Goal: Information Seeking & Learning: Learn about a topic

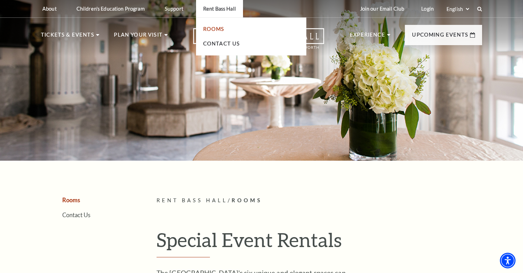
click at [215, 26] on link "Rooms" at bounding box center [213, 29] width 21 height 6
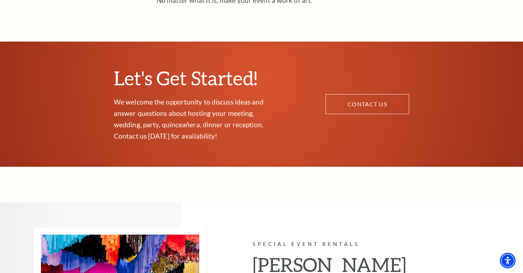
scroll to position [400, 0]
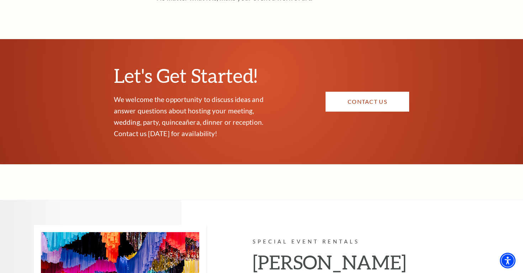
click at [365, 92] on link "CONTACT US" at bounding box center [367, 102] width 84 height 20
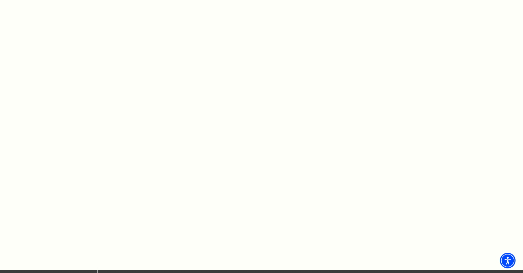
scroll to position [504, 0]
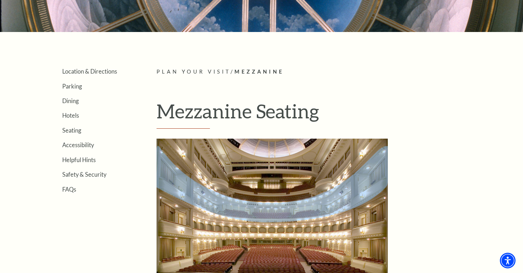
scroll to position [124, 0]
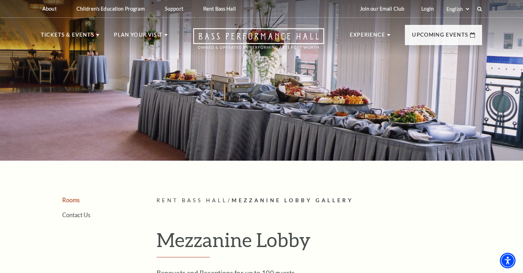
click at [68, 197] on link "Rooms" at bounding box center [70, 200] width 17 height 7
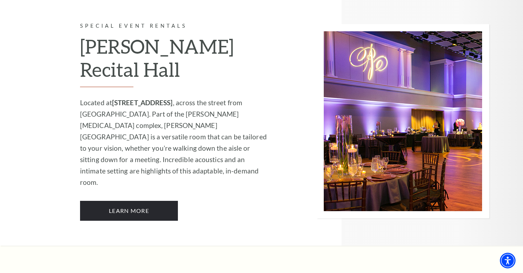
scroll to position [891, 0]
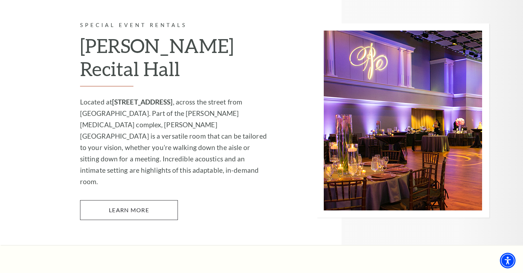
click at [138, 200] on link "Learn More" at bounding box center [129, 210] width 98 height 20
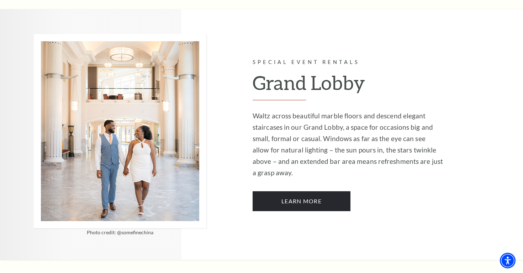
scroll to position [1185, 0]
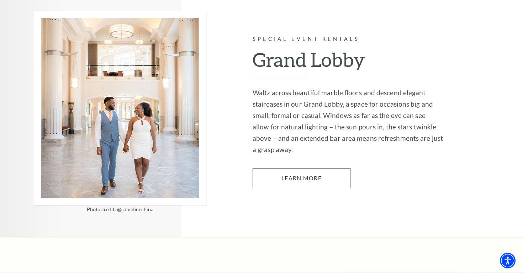
click at [271, 168] on link "Learn More" at bounding box center [302, 178] width 98 height 20
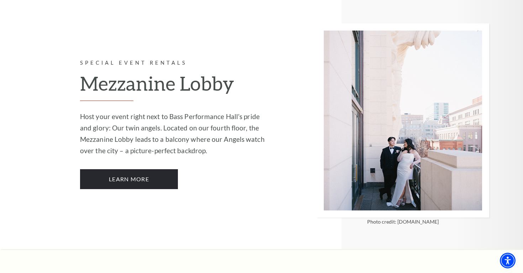
scroll to position [1461, 0]
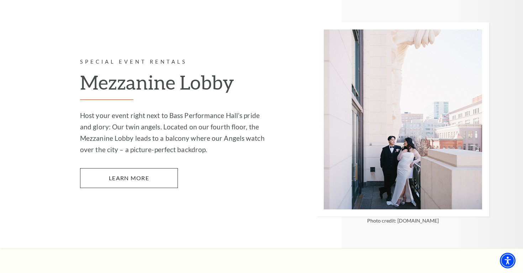
click at [137, 168] on link "Learn More" at bounding box center [129, 178] width 98 height 20
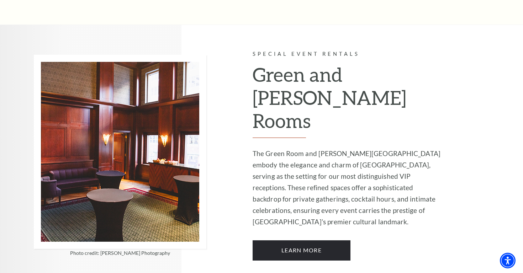
scroll to position [1727, 0]
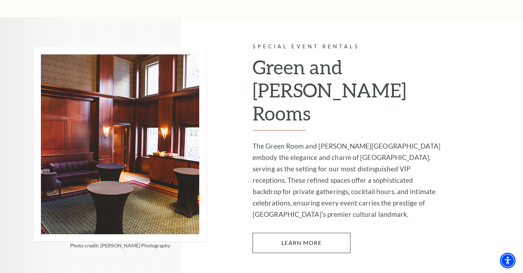
click at [305, 233] on link "Learn More" at bounding box center [302, 243] width 98 height 20
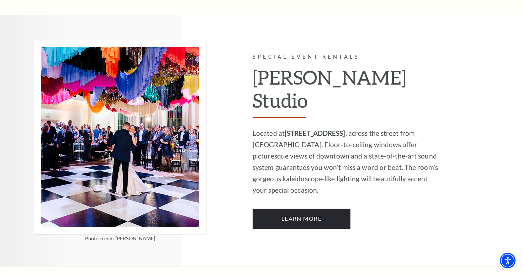
scroll to position [587, 0]
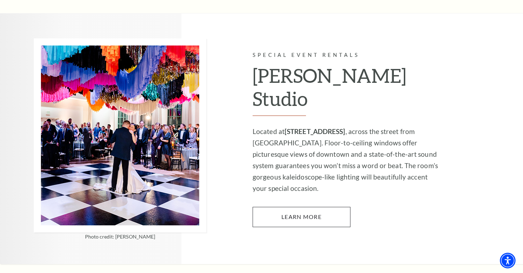
click at [263, 207] on link "Learn More" at bounding box center [302, 217] width 98 height 20
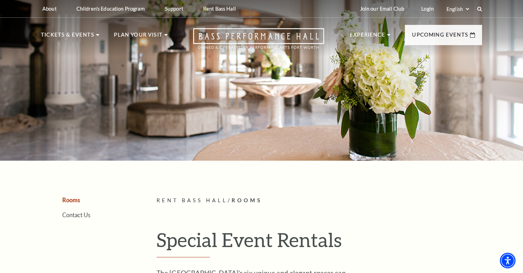
scroll to position [0, 0]
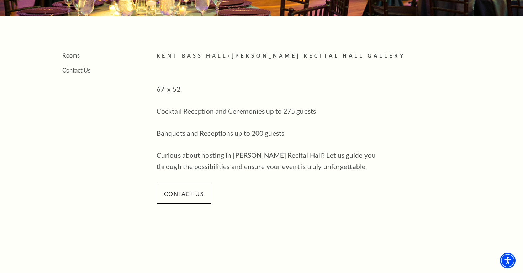
scroll to position [147, 0]
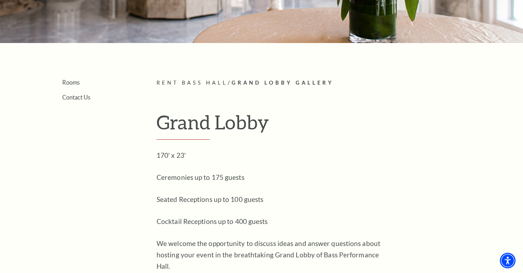
scroll to position [122, 0]
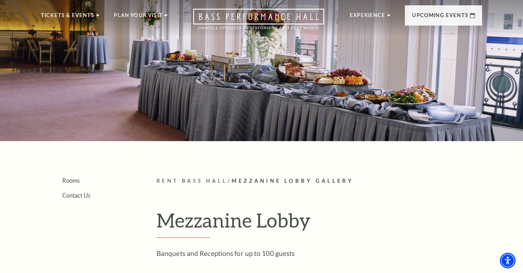
scroll to position [86, 0]
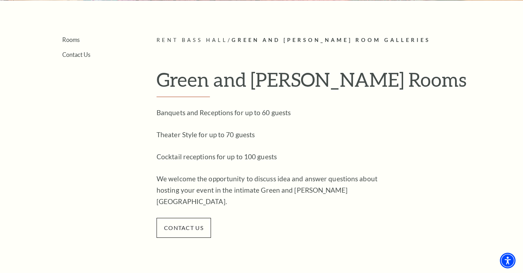
scroll to position [167, 0]
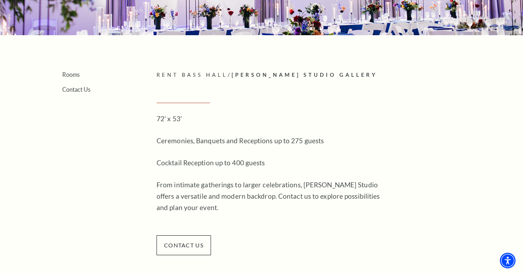
scroll to position [138, 0]
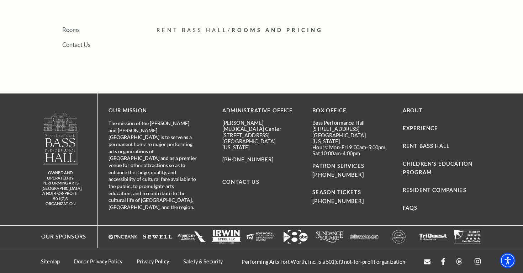
scroll to position [170, 0]
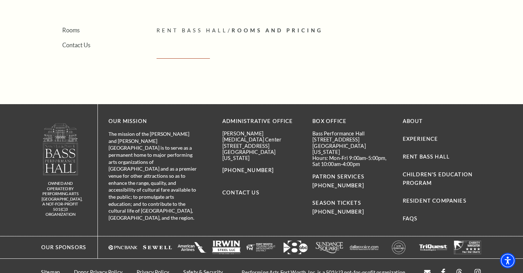
click at [267, 30] on span "Rooms And Pricing" at bounding box center [277, 30] width 91 height 6
click at [176, 49] on article "Rent Bass Hall / Rooms And Pricing Empty heading" at bounding box center [318, 47] width 325 height 42
click at [181, 31] on span "Rent Bass Hall" at bounding box center [191, 30] width 71 height 6
click at [253, 31] on span "Rooms And Pricing" at bounding box center [277, 30] width 91 height 6
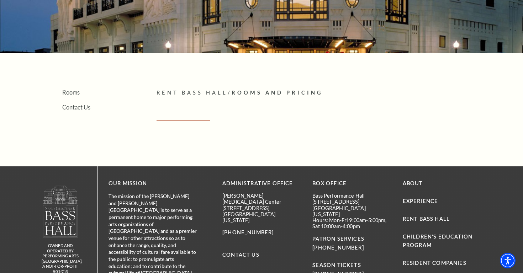
scroll to position [126, 0]
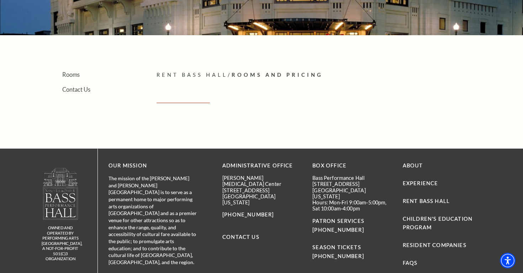
click at [71, 78] on ul "Rooms Contact Us" at bounding box center [88, 82] width 94 height 22
click at [71, 75] on link "Rooms" at bounding box center [70, 74] width 17 height 7
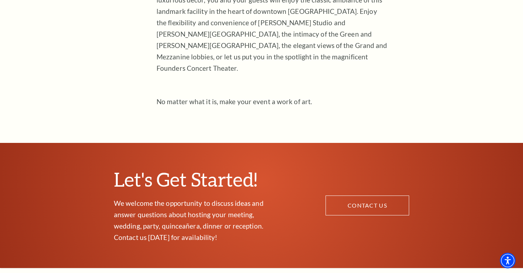
scroll to position [302, 0]
